Goal: Check status: Check status

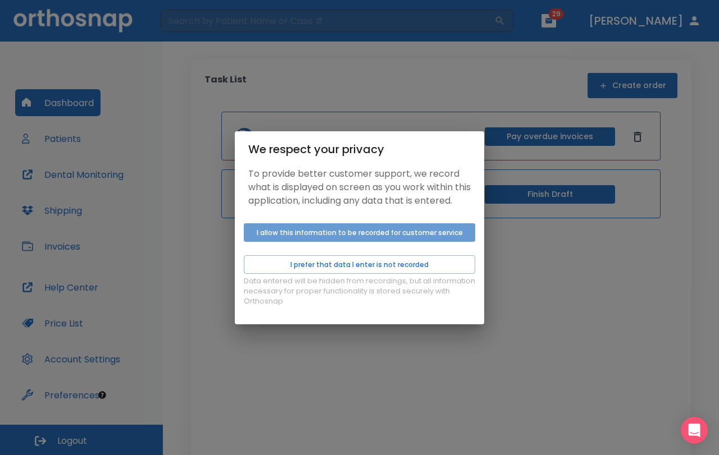
click at [355, 238] on button "I allow this information to be recorded for customer service" at bounding box center [359, 233] width 231 height 19
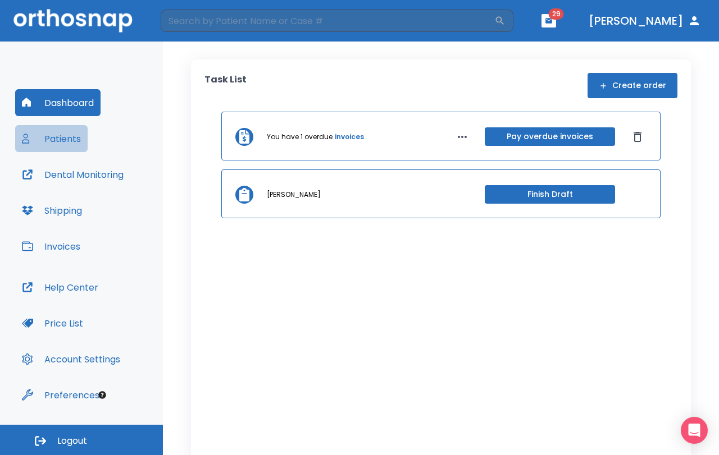
click at [47, 135] on button "Patients" at bounding box center [51, 138] width 72 height 27
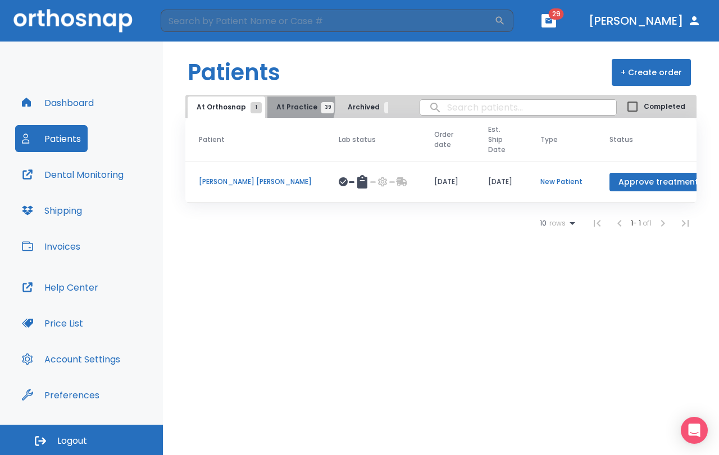
click at [280, 104] on span "At Practice 39" at bounding box center [301, 107] width 51 height 10
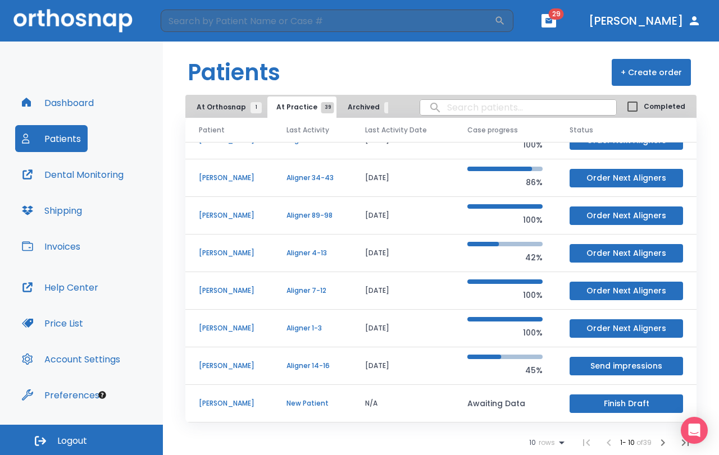
scroll to position [113, 0]
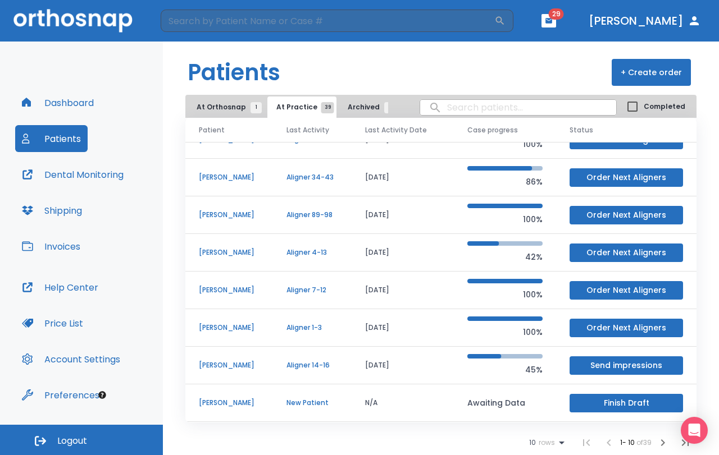
drag, startPoint x: 457, startPoint y: 101, endPoint x: 453, endPoint y: 113, distance: 12.3
click at [454, 112] on input "search" at bounding box center [518, 108] width 196 height 22
type input "[PERSON_NAME]"
click at [665, 446] on icon "button" at bounding box center [662, 442] width 13 height 13
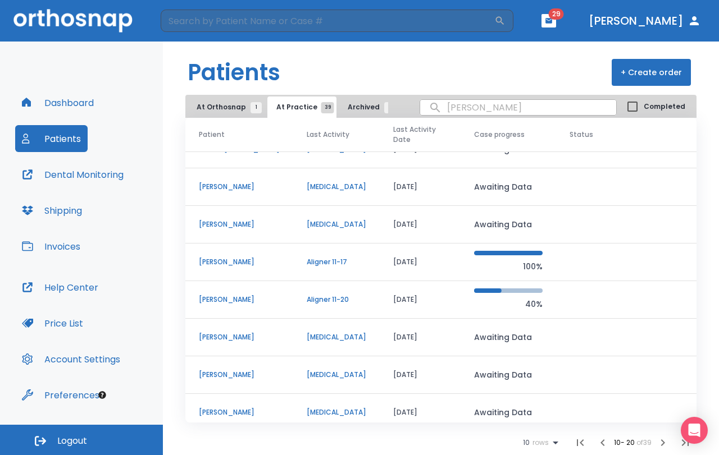
scroll to position [106, 0]
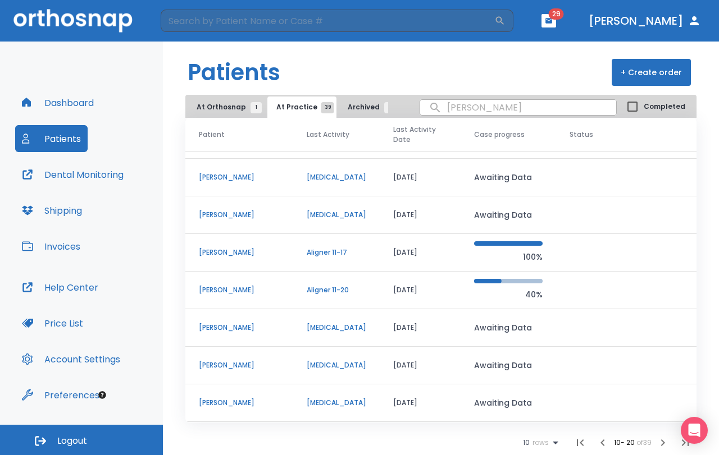
click at [222, 243] on td "[PERSON_NAME]" at bounding box center [239, 253] width 108 height 38
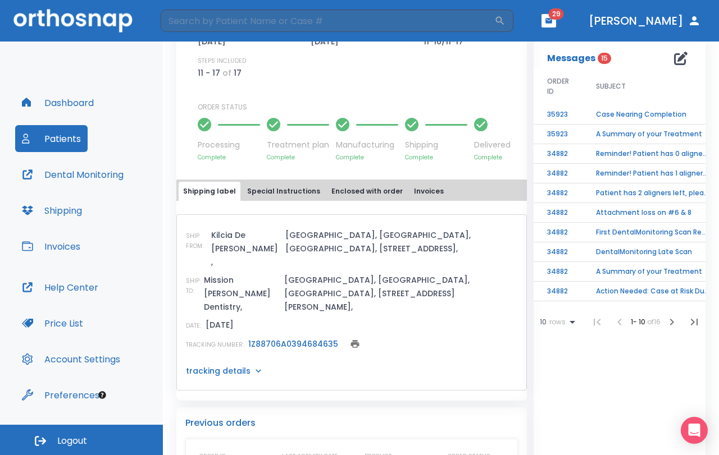
scroll to position [393, 0]
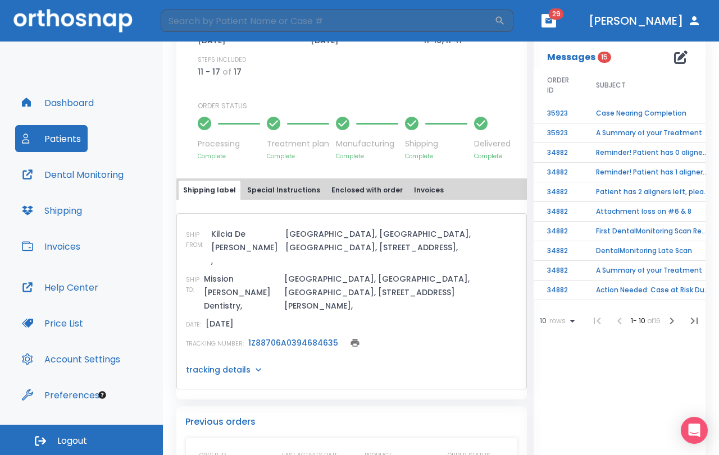
click at [299, 338] on link "1Z88706A0394684635" at bounding box center [293, 343] width 90 height 11
